Goal: Transaction & Acquisition: Purchase product/service

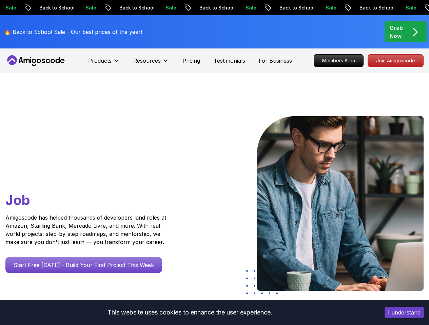
click at [401, 33] on p "Grab Now" at bounding box center [395, 32] width 13 height 16
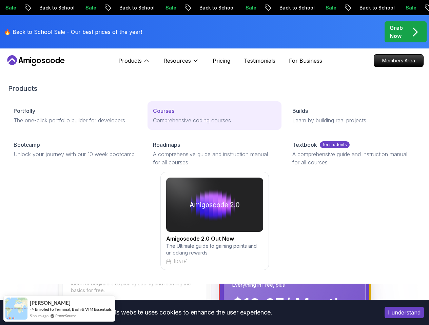
click at [153, 115] on p "Courses" at bounding box center [163, 111] width 21 height 8
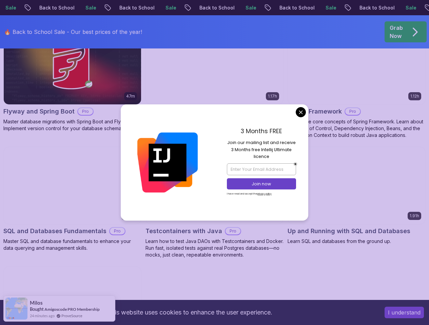
scroll to position [1843, 0]
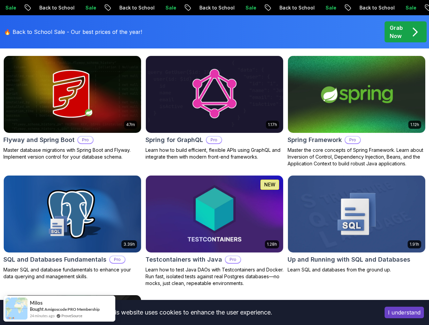
click at [296, 110] on body "Sale Back to School Sale Back to School Sale Back to School Sale Back to School…" at bounding box center [214, 38] width 429 height 3763
